Goal: Task Accomplishment & Management: Manage account settings

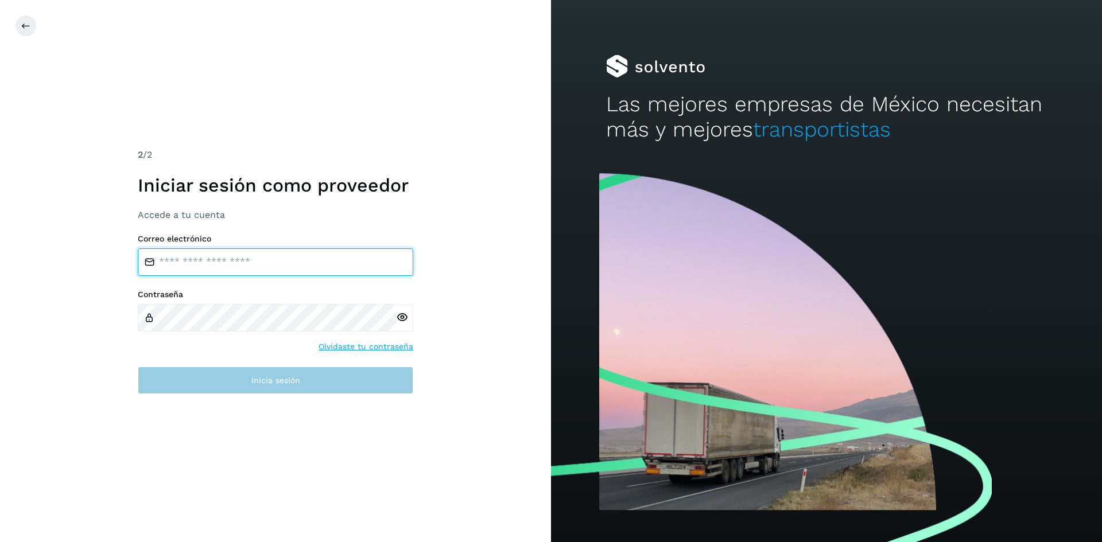
type input "**********"
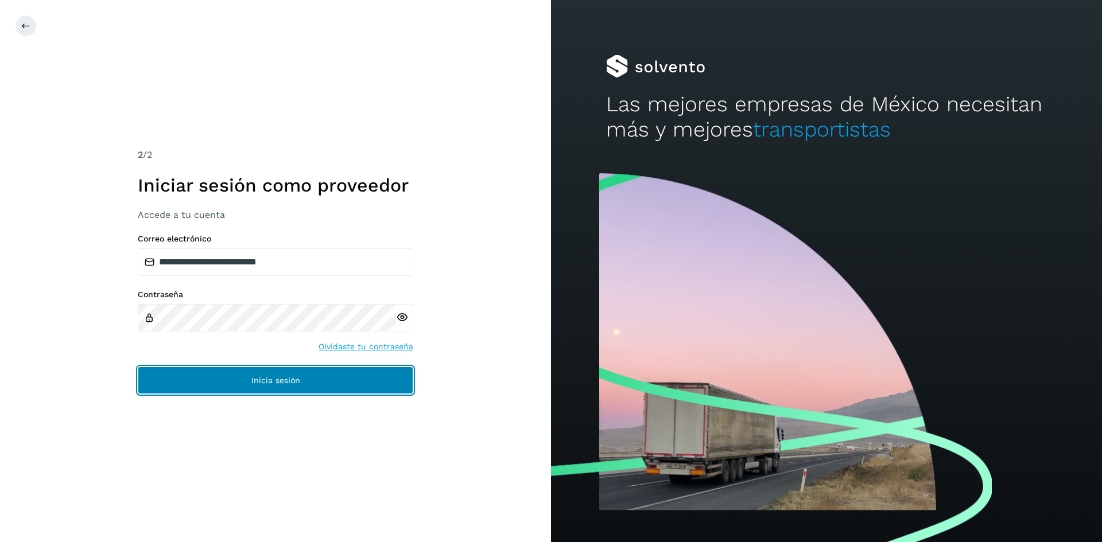
click at [242, 382] on button "Inicia sesión" at bounding box center [275, 381] width 275 height 28
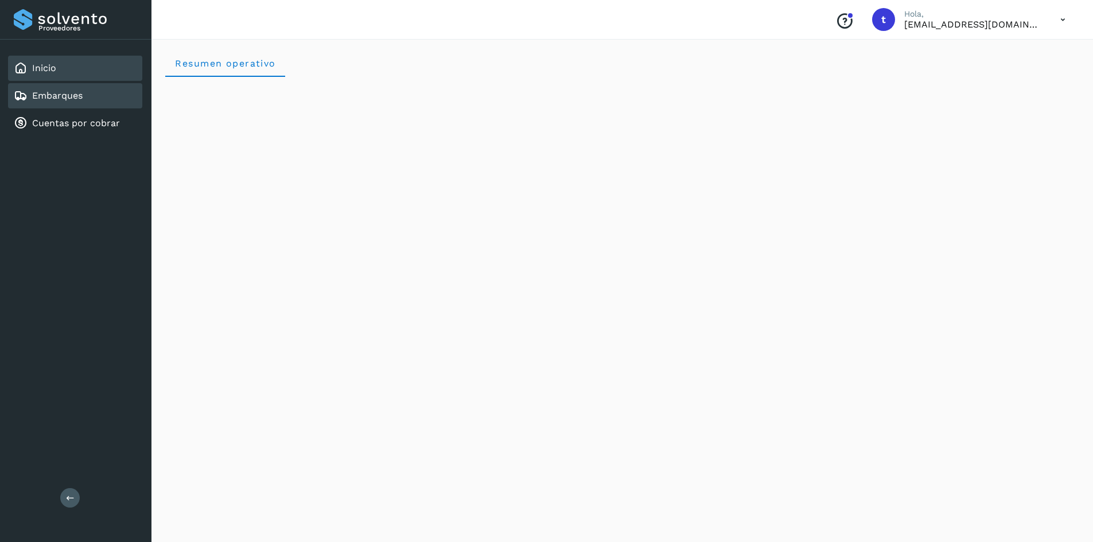
click at [59, 88] on div "Embarques" at bounding box center [75, 95] width 134 height 25
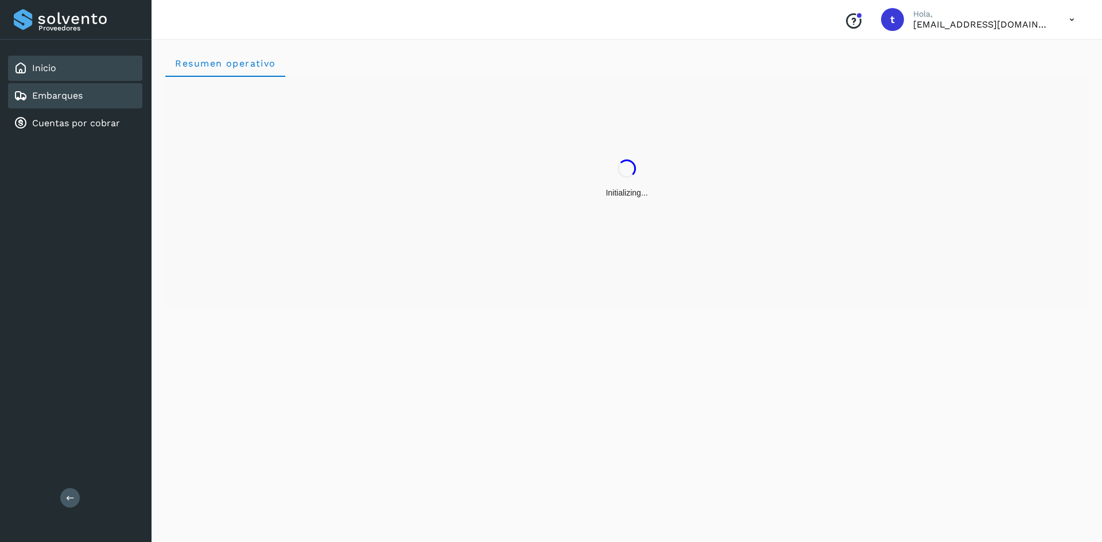
click at [68, 99] on link "Embarques" at bounding box center [57, 95] width 51 height 11
